Goal: Answer question/provide support

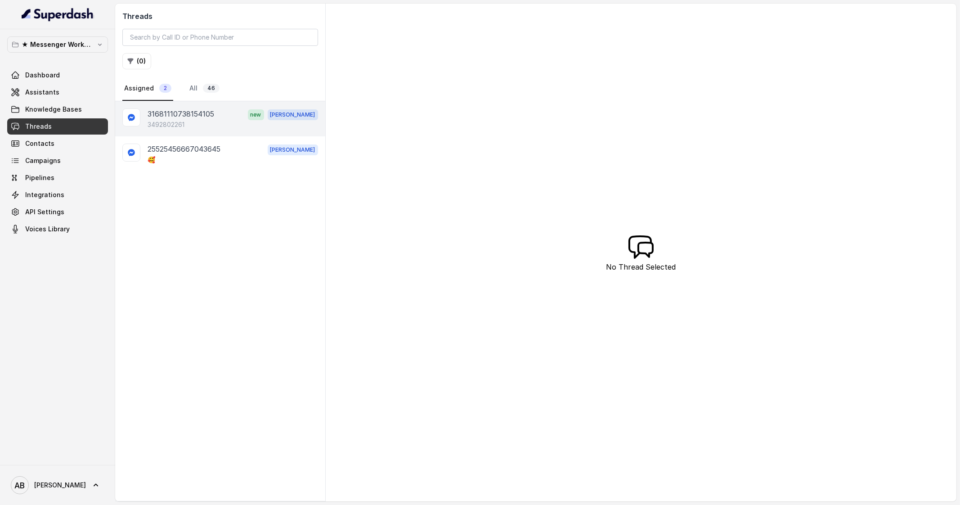
click at [207, 118] on p "31681110738154105" at bounding box center [180, 114] width 67 height 12
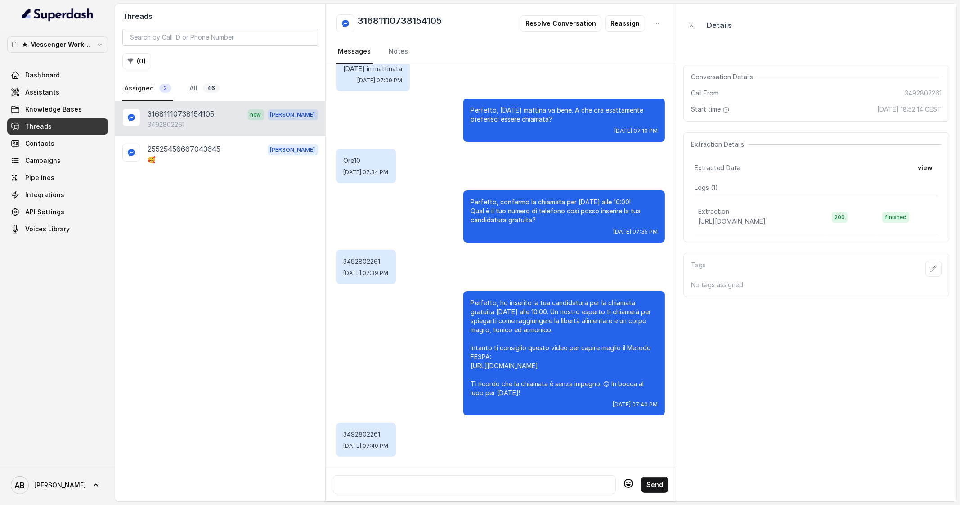
scroll to position [589, 0]
click at [361, 257] on p "3492802261" at bounding box center [366, 261] width 45 height 9
copy p "3492802261"
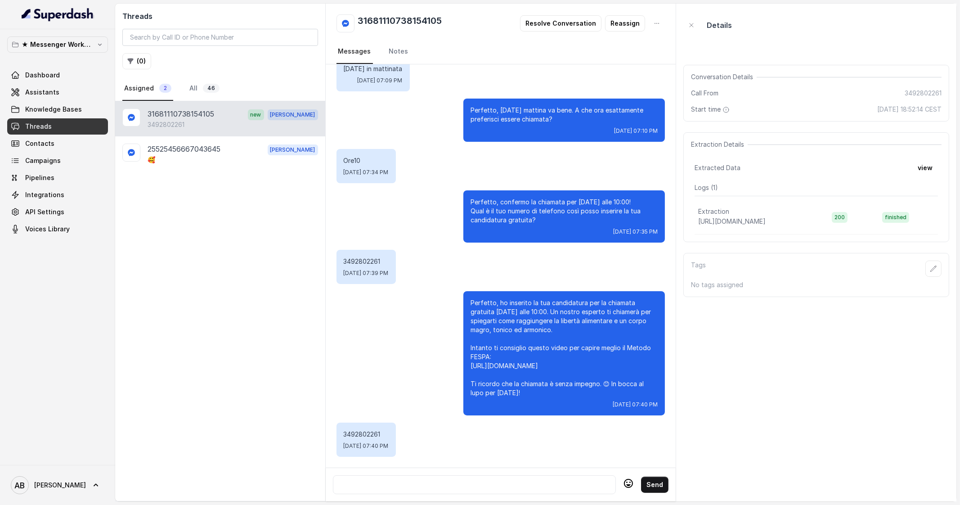
click at [407, 333] on div "Perfetto, ho inserito la tua candidatura per la chiamata gratuita [DATE] alle 1…" at bounding box center [500, 353] width 328 height 124
click at [210, 88] on span "46" at bounding box center [211, 88] width 17 height 9
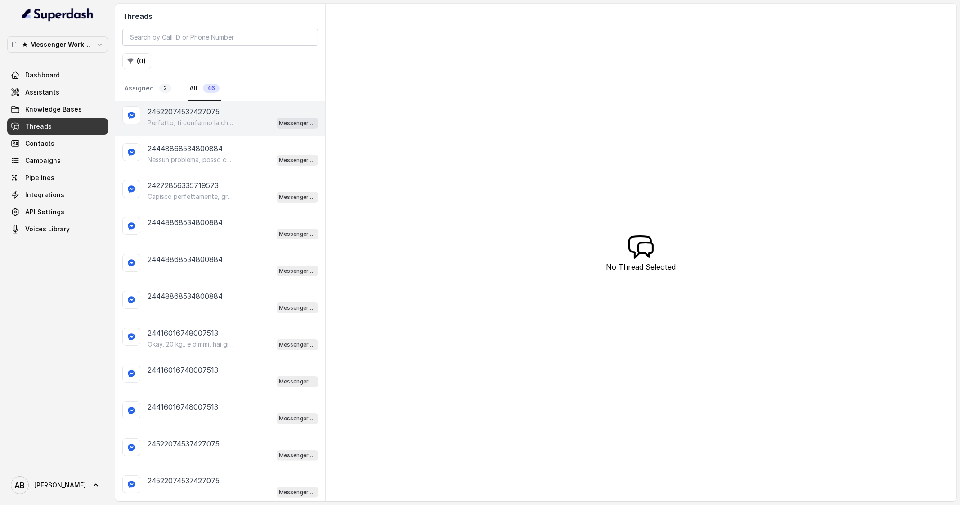
scroll to position [506, 0]
